Goal: Information Seeking & Learning: Learn about a topic

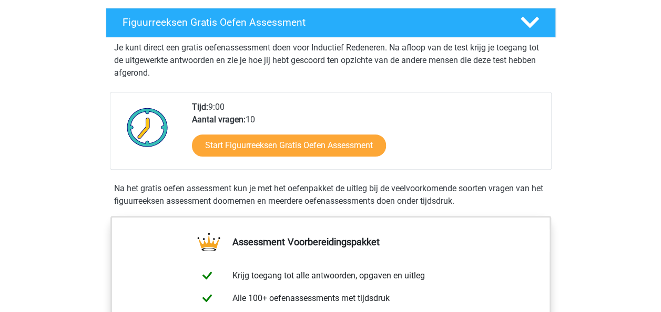
scroll to position [183, 0]
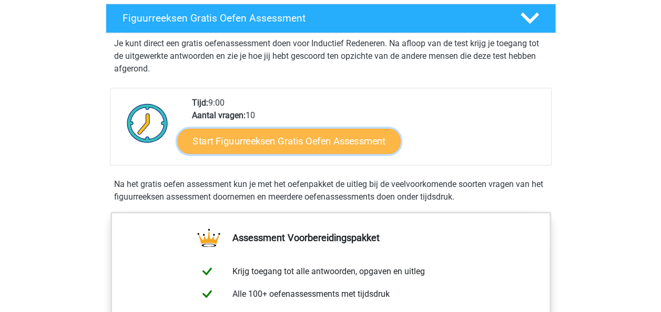
click at [310, 140] on link "Start Figuurreeksen Gratis Oefen Assessment" at bounding box center [288, 140] width 223 height 25
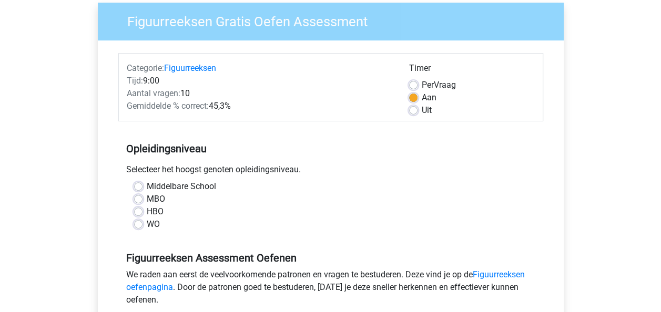
scroll to position [83, 0]
click at [147, 210] on label "HBO" at bounding box center [155, 212] width 17 height 13
click at [141, 210] on input "HBO" at bounding box center [138, 211] width 8 height 11
radio input "true"
click at [422, 84] on label "Per Vraag" at bounding box center [439, 85] width 34 height 13
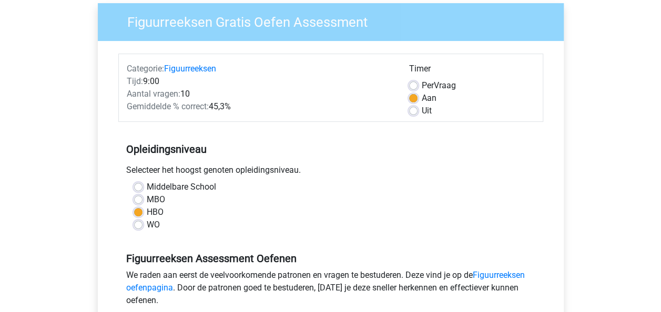
click at [412, 84] on input "Per Vraag" at bounding box center [413, 84] width 8 height 11
radio input "true"
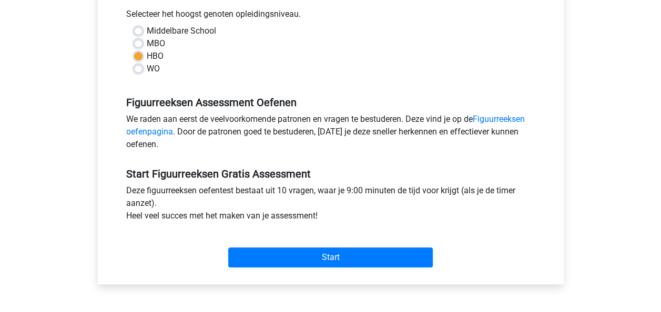
scroll to position [240, 0]
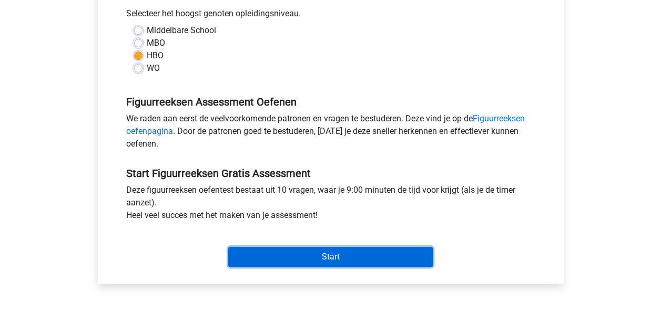
click at [329, 254] on input "Start" at bounding box center [330, 257] width 205 height 20
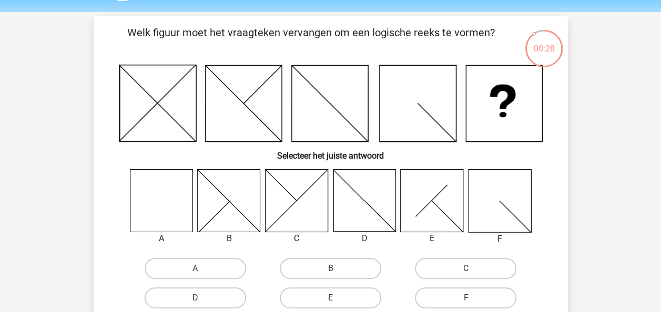
scroll to position [33, 0]
click at [165, 209] on icon at bounding box center [161, 200] width 63 height 63
click at [181, 266] on label "A" at bounding box center [196, 268] width 102 height 21
click at [195, 268] on input "A" at bounding box center [198, 271] width 7 height 7
radio input "true"
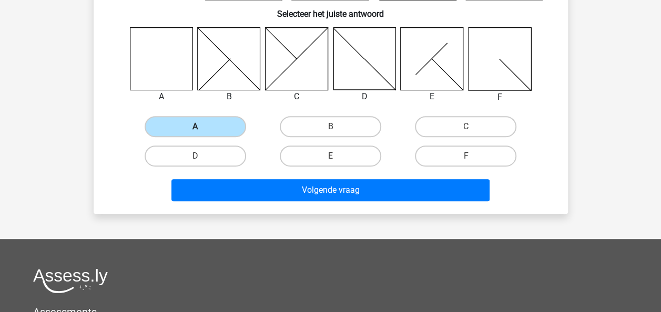
scroll to position [178, 0]
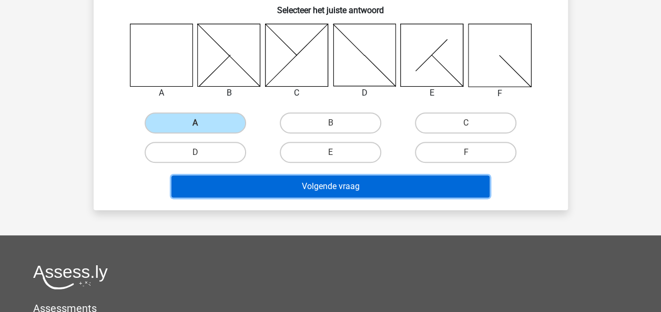
click at [293, 186] on button "Volgende vraag" at bounding box center [330, 187] width 318 height 22
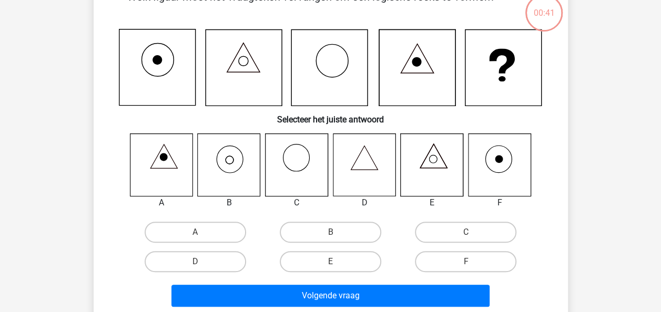
scroll to position [48, 0]
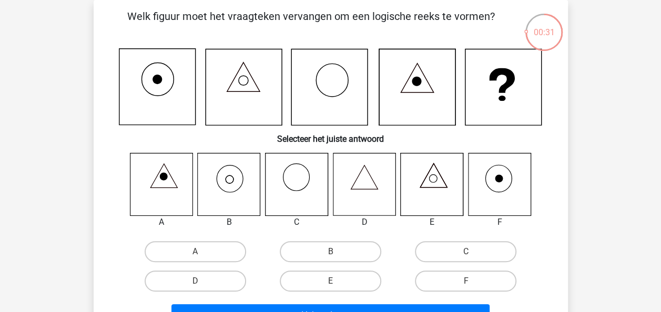
click at [335, 256] on input "B" at bounding box center [333, 255] width 7 height 7
radio input "true"
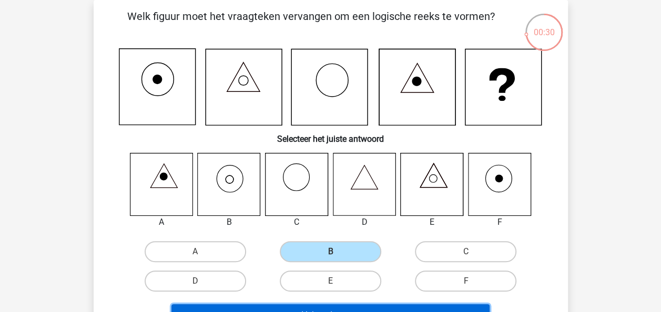
click at [342, 306] on button "Volgende vraag" at bounding box center [330, 316] width 318 height 22
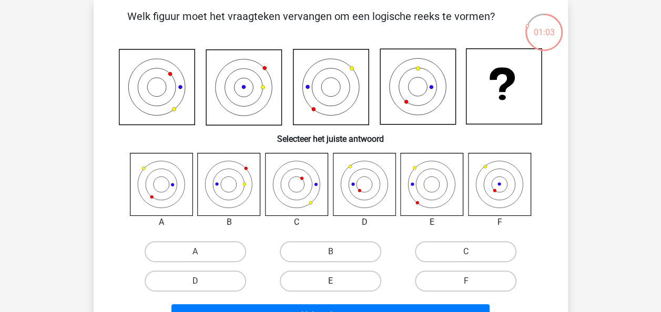
click at [341, 278] on label "E" at bounding box center [331, 281] width 102 height 21
click at [337, 281] on input "E" at bounding box center [333, 284] width 7 height 7
radio input "true"
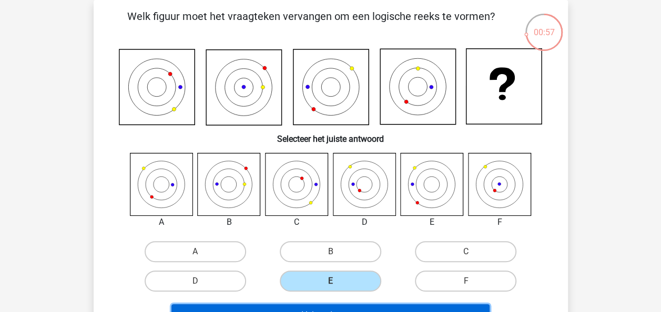
drag, startPoint x: 378, startPoint y: 308, endPoint x: 352, endPoint y: 305, distance: 25.9
click at [352, 305] on button "Volgende vraag" at bounding box center [330, 316] width 318 height 22
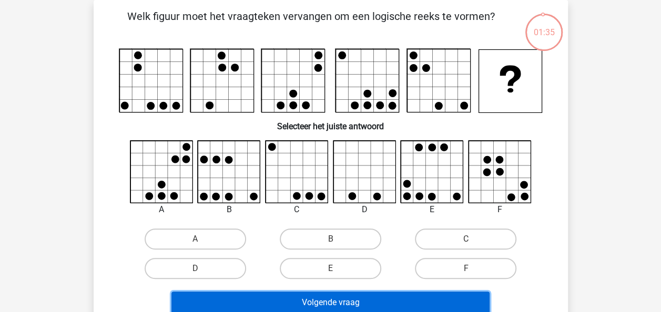
drag, startPoint x: 352, startPoint y: 305, endPoint x: 533, endPoint y: 233, distance: 194.8
click at [533, 233] on div "Welk figuur moet het vraagteken vervangen om een logische reeks te vormen?" at bounding box center [331, 163] width 466 height 310
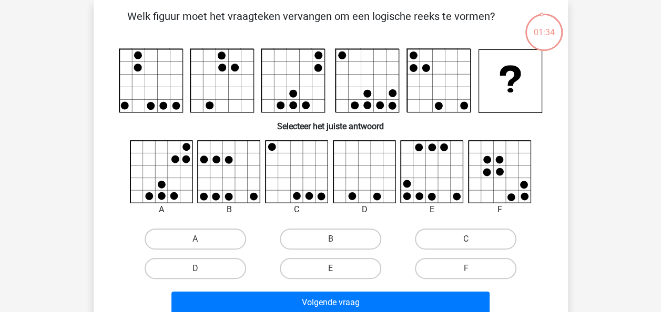
click at [533, 233] on div "C" at bounding box center [465, 239] width 135 height 29
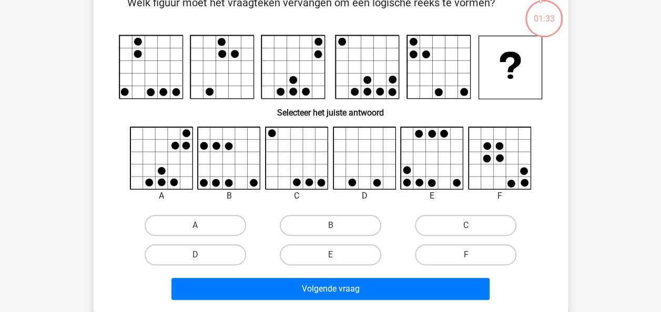
scroll to position [60, 0]
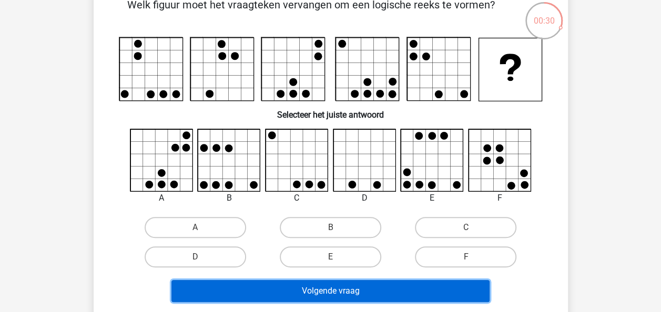
click at [361, 295] on button "Volgende vraag" at bounding box center [330, 291] width 318 height 22
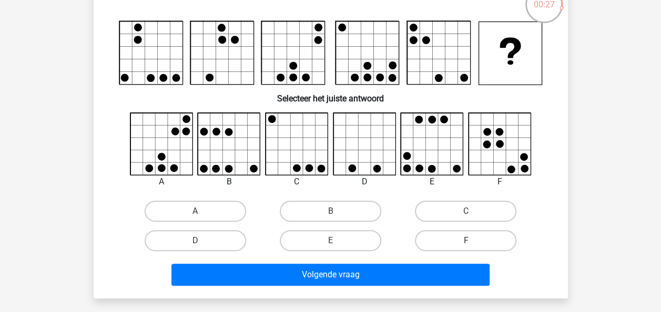
scroll to position [76, 0]
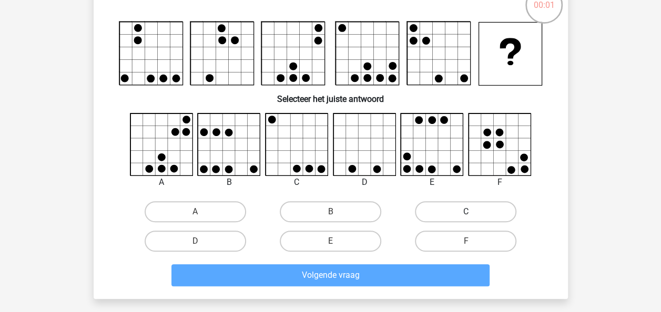
click at [455, 211] on label "C" at bounding box center [466, 211] width 102 height 21
click at [466, 212] on input "C" at bounding box center [469, 215] width 7 height 7
radio input "true"
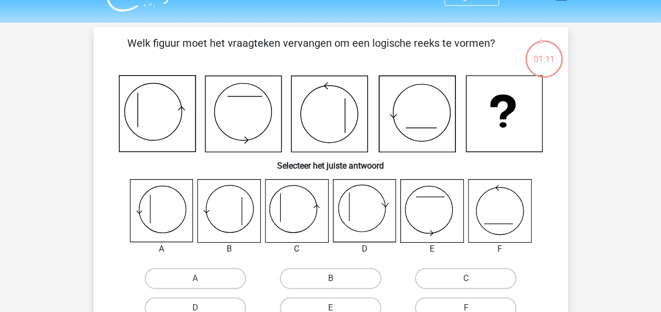
scroll to position [22, 0]
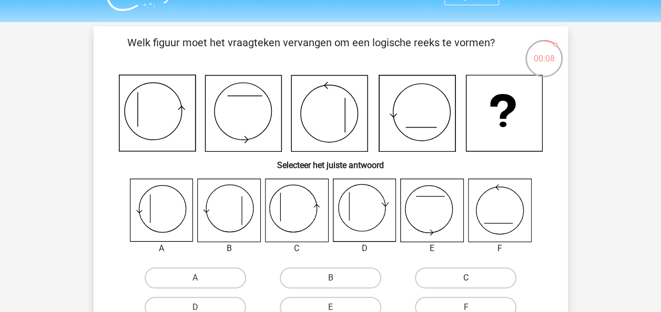
click at [444, 272] on label "C" at bounding box center [466, 278] width 102 height 21
click at [466, 278] on input "C" at bounding box center [469, 281] width 7 height 7
radio input "true"
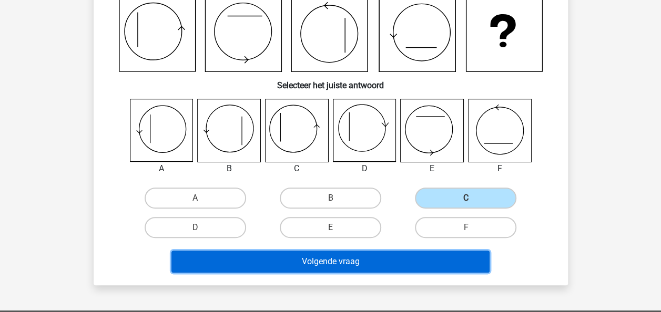
click at [389, 259] on button "Volgende vraag" at bounding box center [330, 262] width 318 height 22
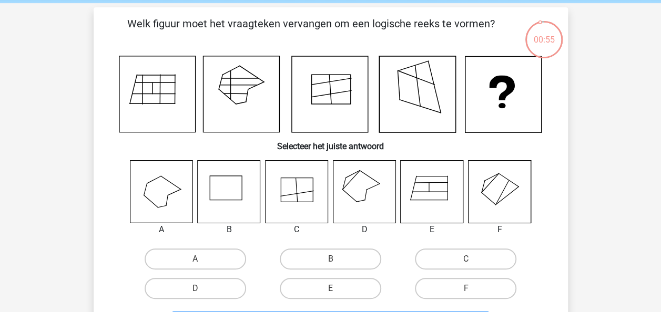
scroll to position [37, 0]
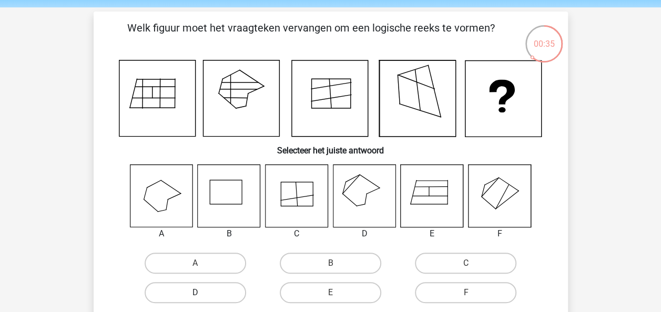
click at [227, 292] on label "D" at bounding box center [196, 292] width 102 height 21
click at [202, 293] on input "D" at bounding box center [198, 296] width 7 height 7
radio input "true"
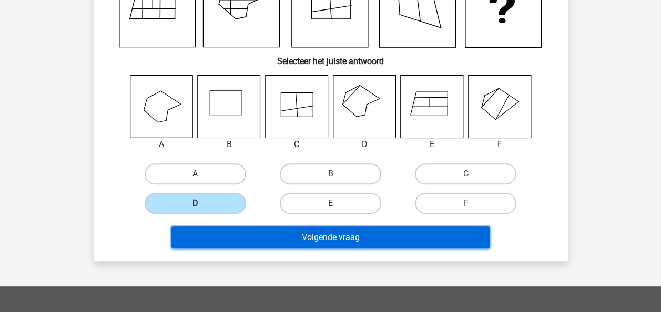
click at [311, 238] on button "Volgende vraag" at bounding box center [330, 238] width 318 height 22
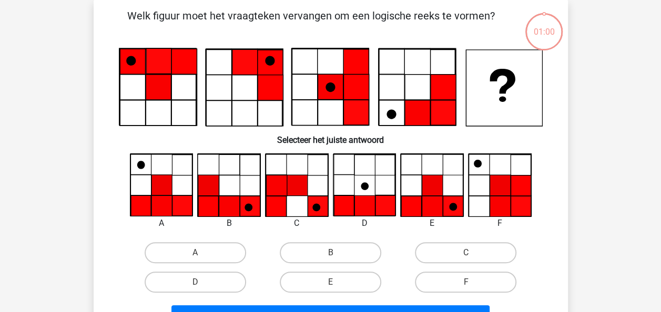
scroll to position [48, 0]
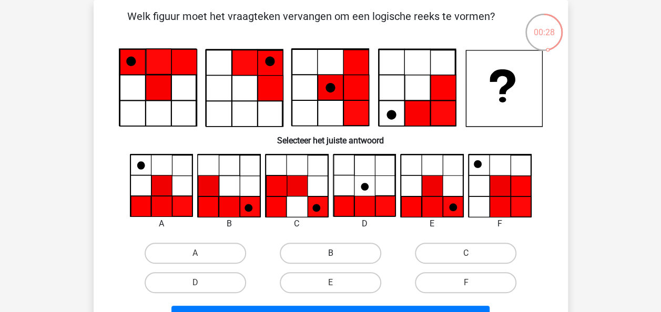
click at [350, 251] on label "B" at bounding box center [331, 253] width 102 height 21
click at [337, 254] on input "B" at bounding box center [333, 257] width 7 height 7
radio input "true"
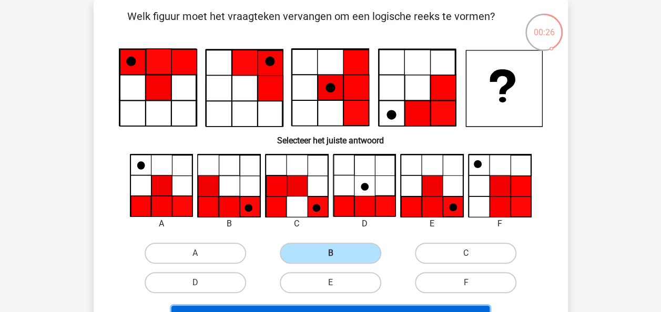
click at [398, 306] on button "Volgende vraag" at bounding box center [330, 317] width 318 height 22
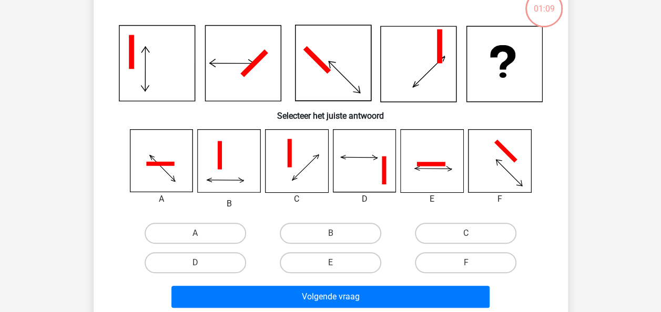
scroll to position [73, 0]
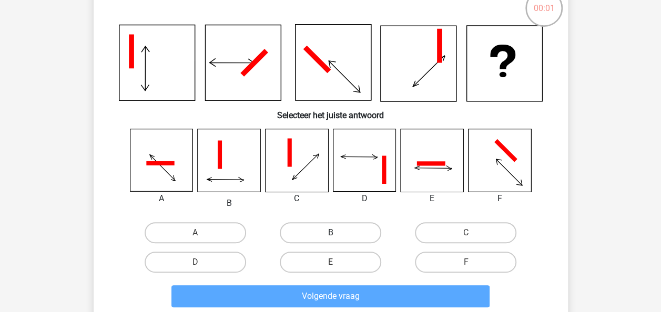
click at [337, 236] on label "B" at bounding box center [331, 232] width 102 height 21
click at [337, 236] on input "B" at bounding box center [333, 236] width 7 height 7
radio input "true"
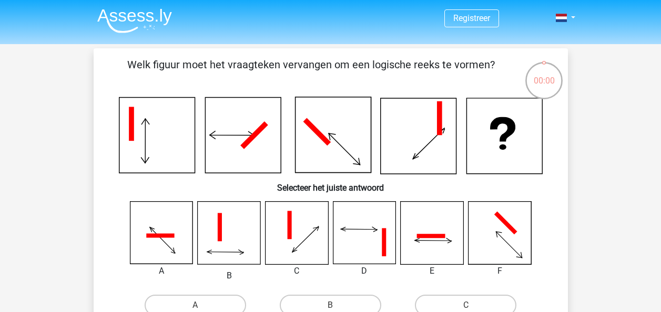
scroll to position [73, 0]
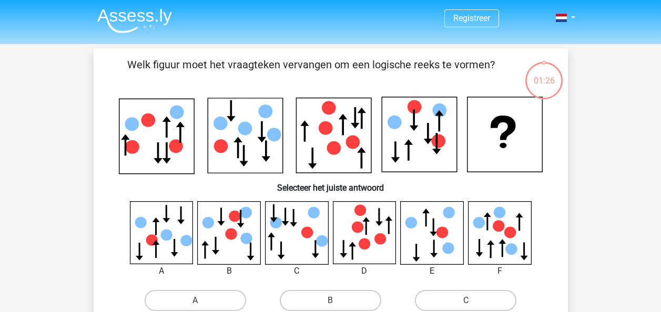
scroll to position [73, 0]
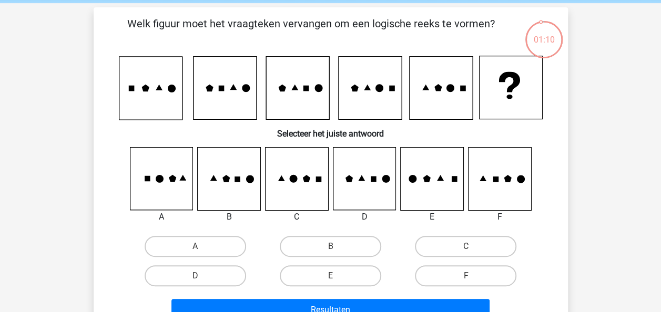
scroll to position [40, 0]
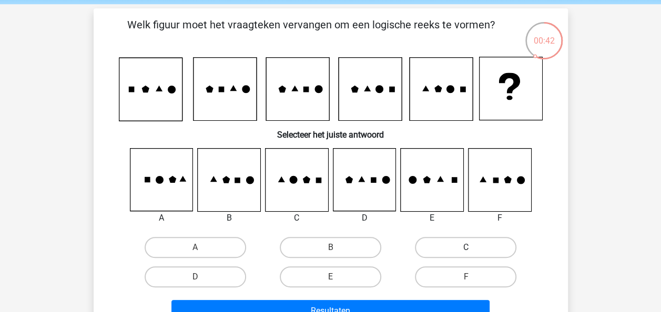
click at [475, 255] on label "C" at bounding box center [466, 247] width 102 height 21
click at [473, 255] on input "C" at bounding box center [469, 251] width 7 height 7
radio input "true"
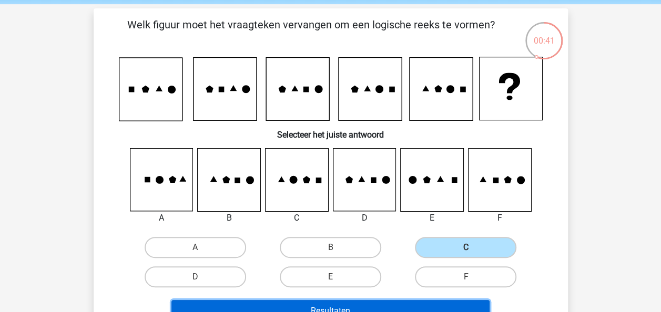
click at [372, 304] on button "Resultaten" at bounding box center [330, 311] width 318 height 22
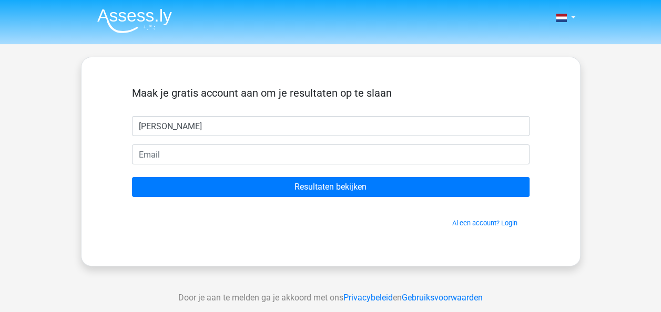
type input "[PERSON_NAME]"
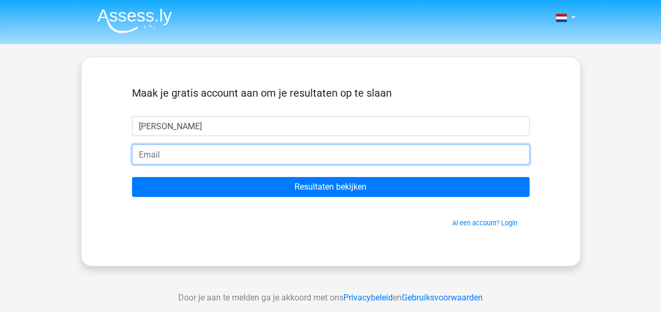
click at [391, 154] on input "email" at bounding box center [331, 155] width 398 height 20
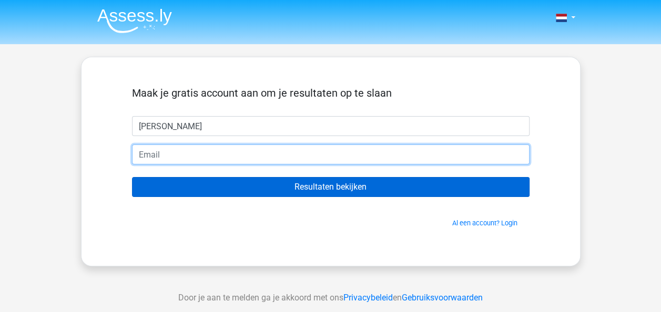
type input "[PERSON_NAME][EMAIL_ADDRESS][DOMAIN_NAME]"
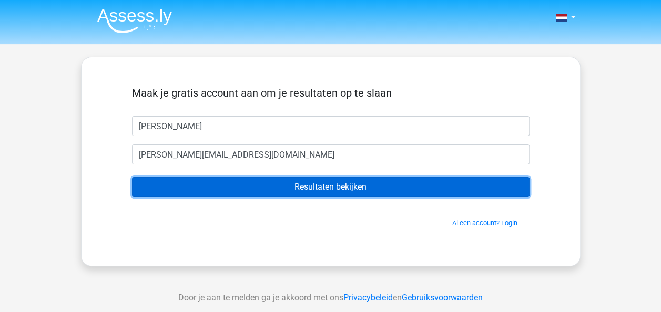
click at [305, 183] on input "Resultaten bekijken" at bounding box center [331, 187] width 398 height 20
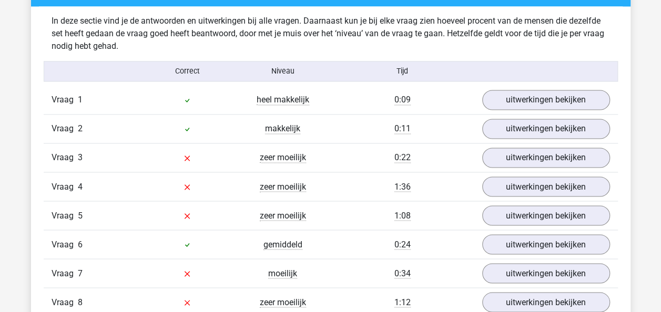
scroll to position [819, 0]
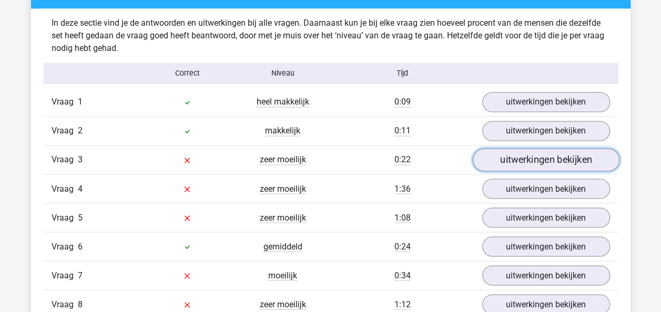
click at [498, 154] on link "uitwerkingen bekijken" at bounding box center [545, 160] width 147 height 23
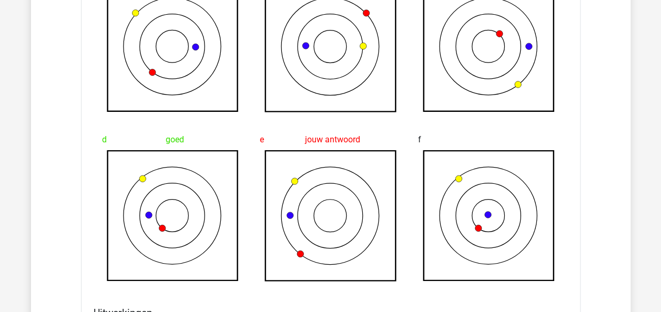
scroll to position [1140, 0]
